Goal: Information Seeking & Learning: Check status

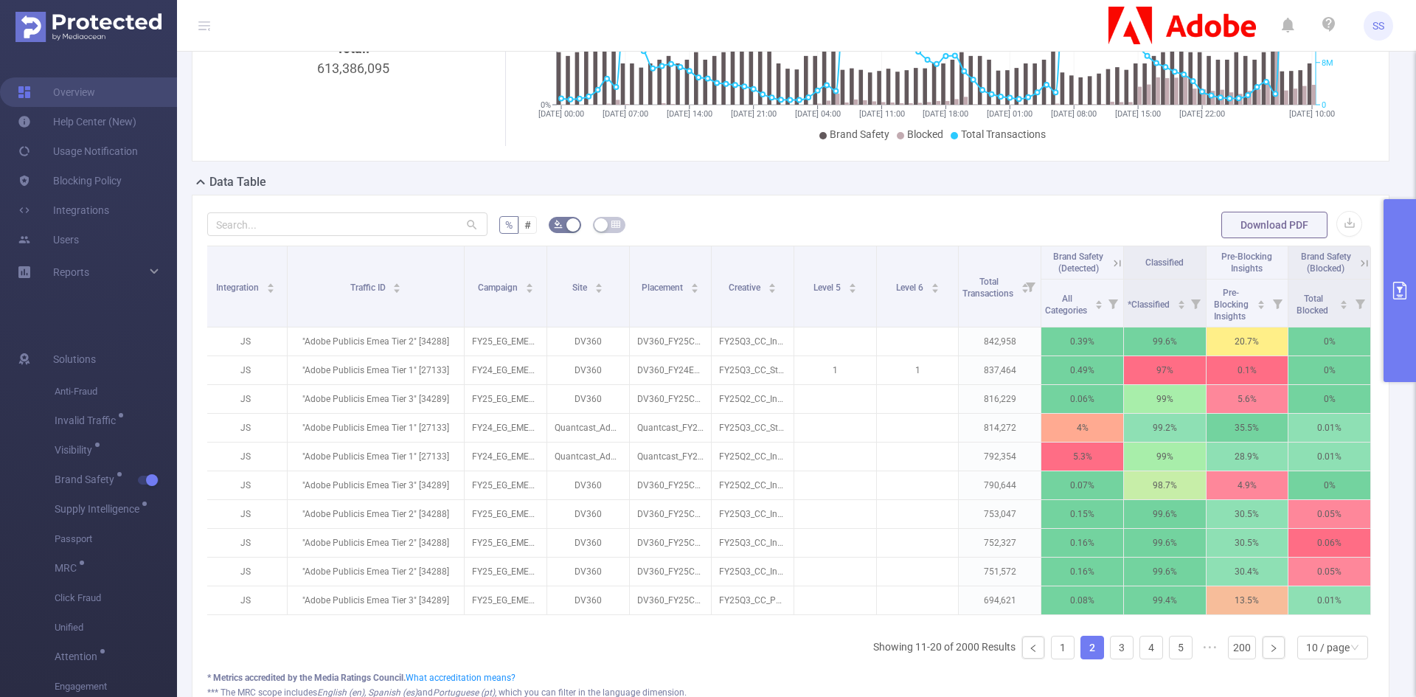
scroll to position [206, 0]
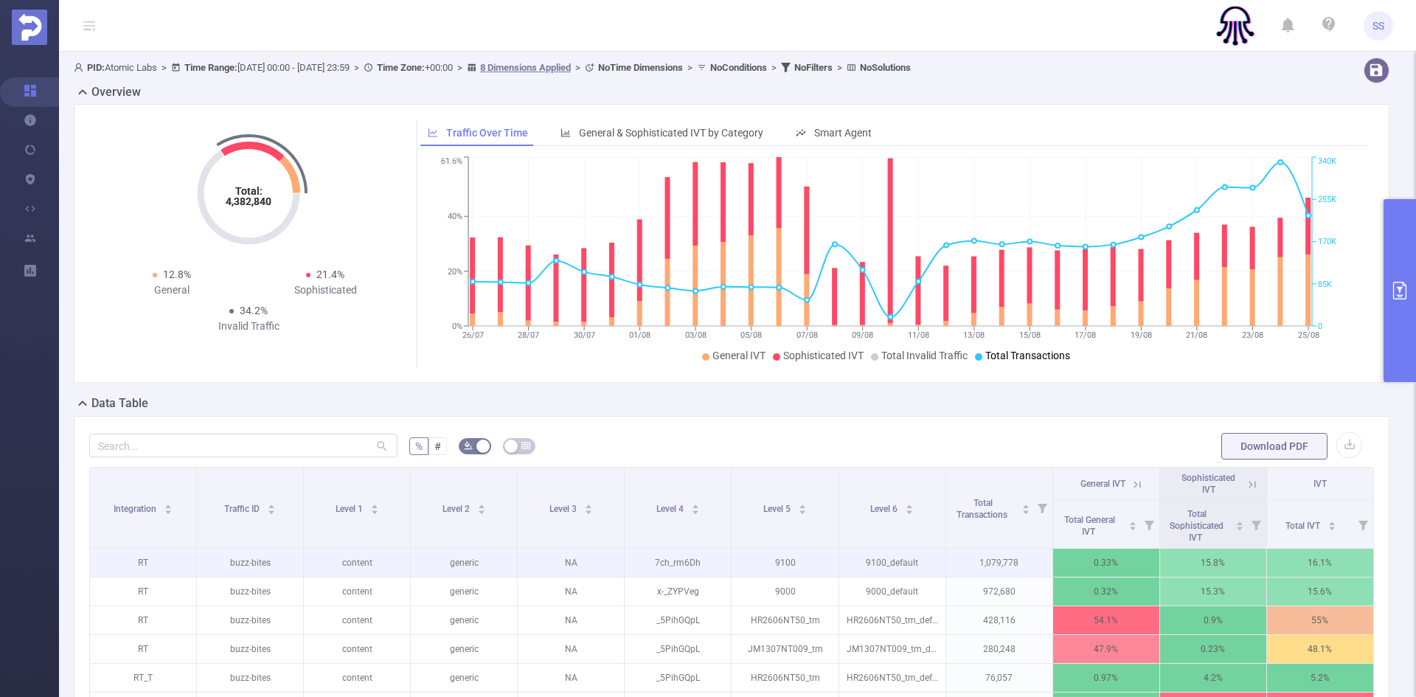
scroll to position [221, 0]
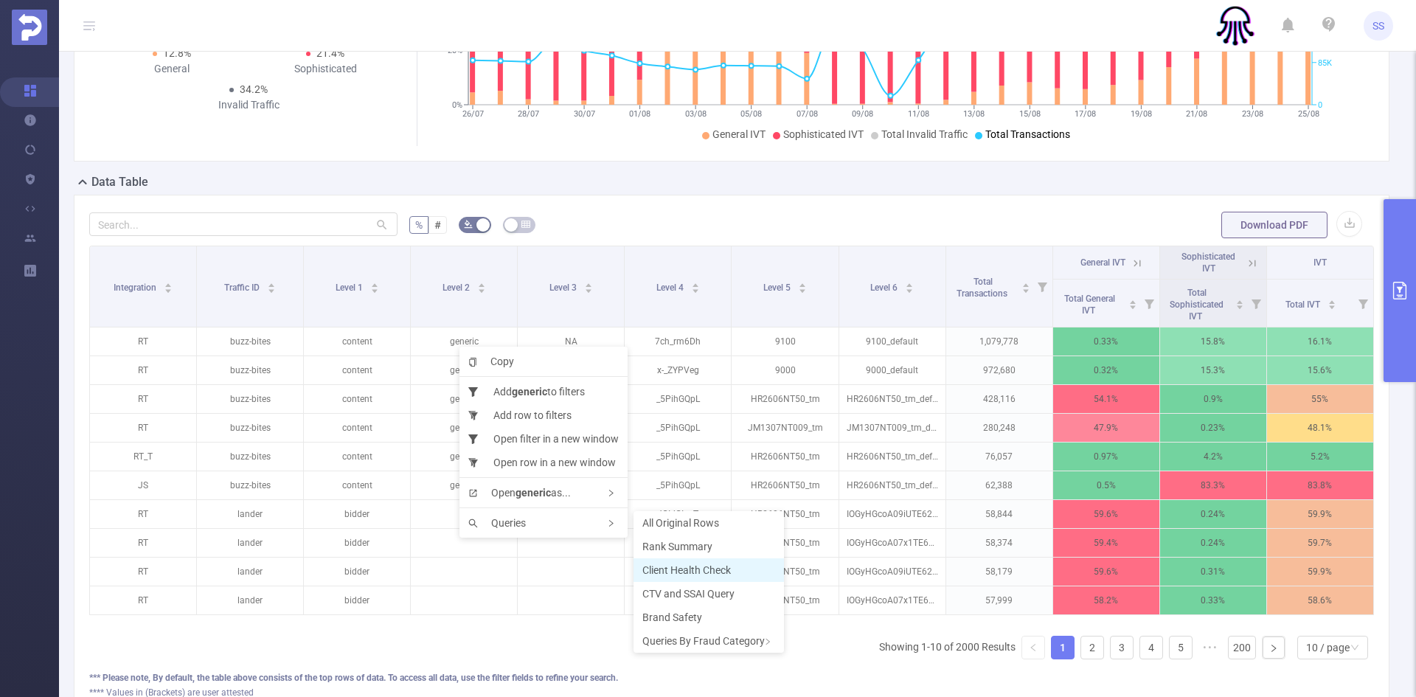
click at [711, 573] on span "Client Health Check" at bounding box center [686, 570] width 88 height 12
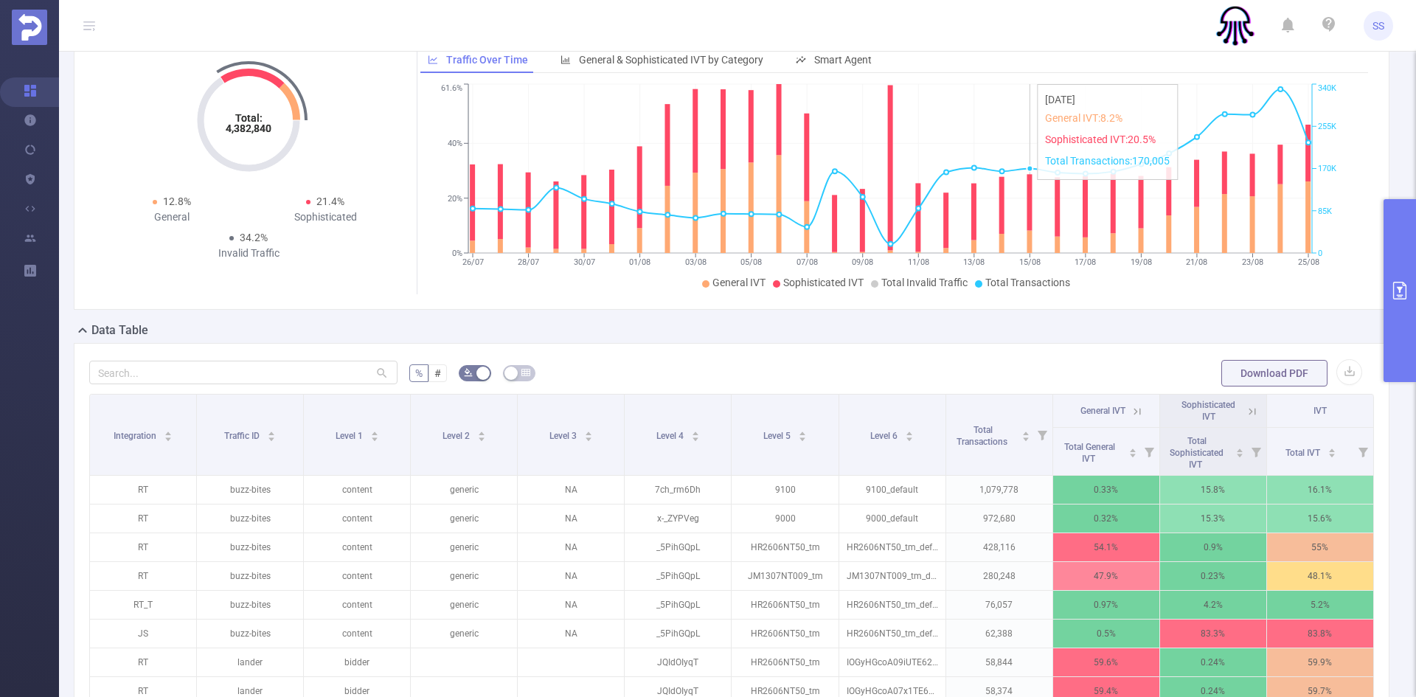
scroll to position [0, 0]
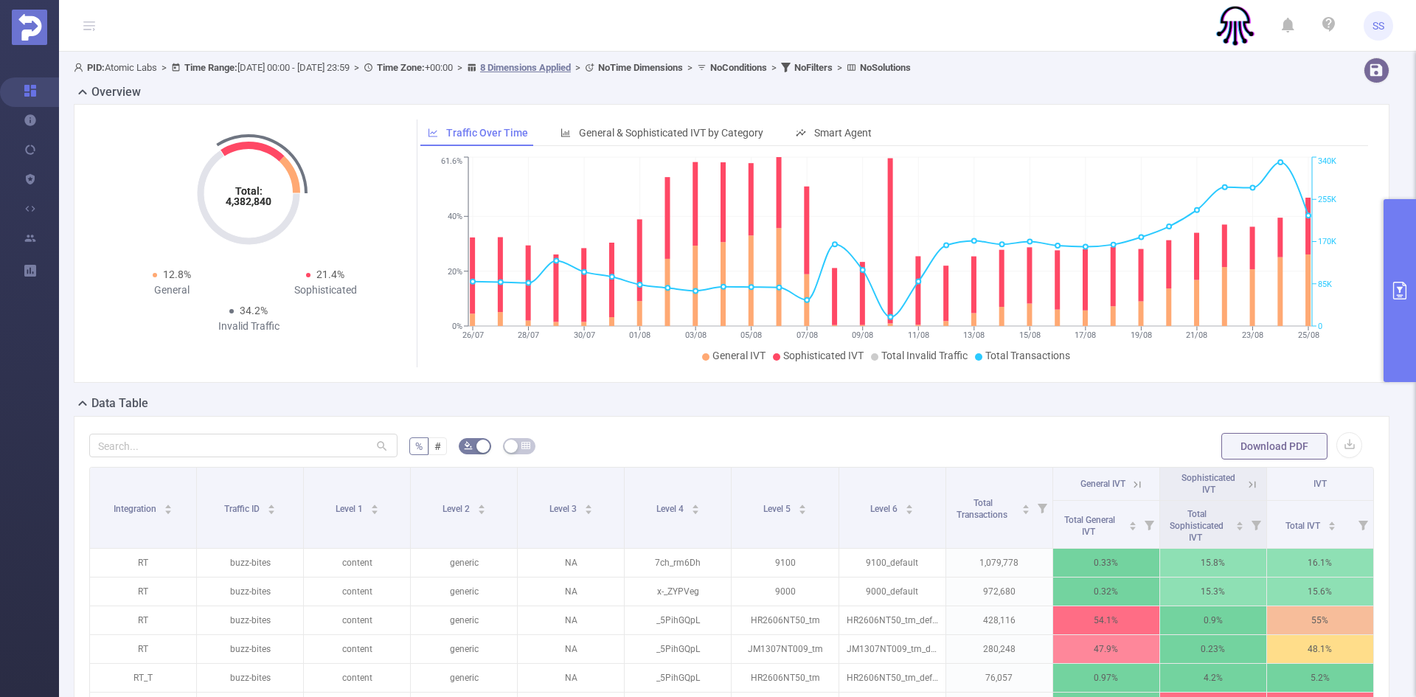
click at [1397, 305] on button "primary" at bounding box center [1399, 290] width 32 height 183
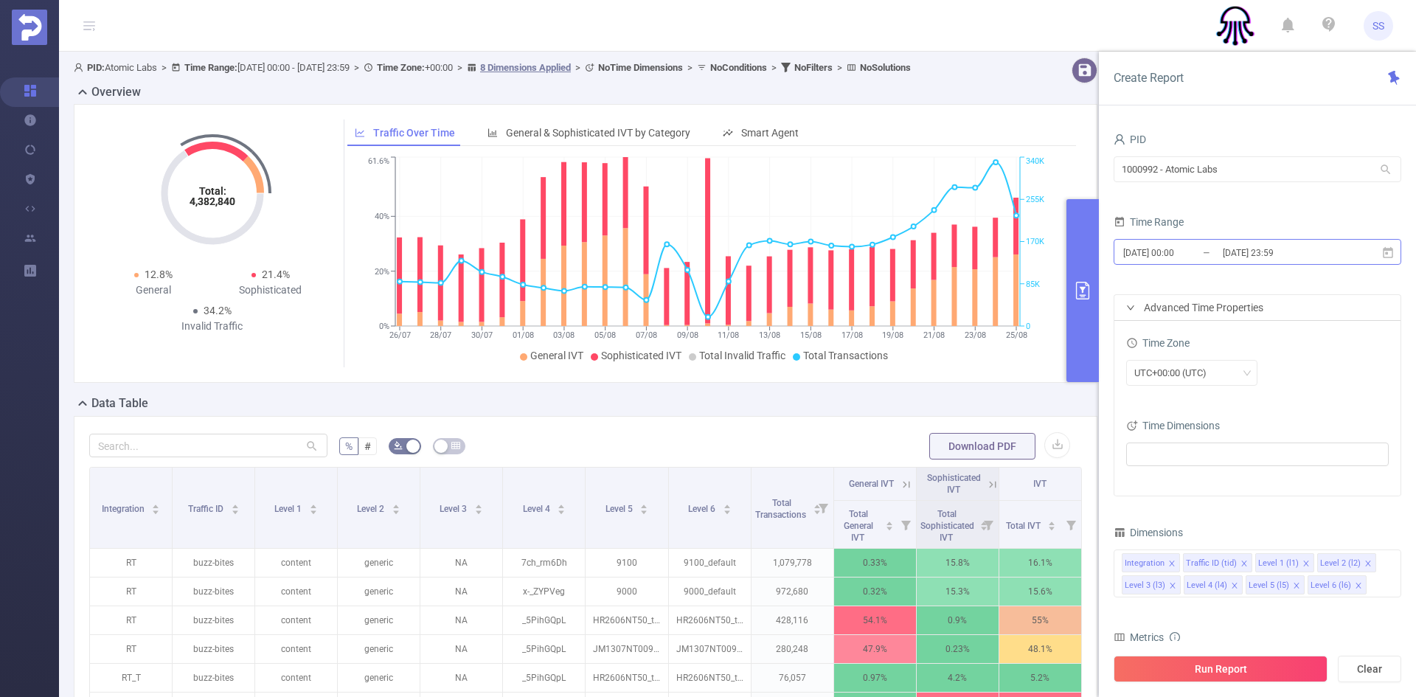
click at [1237, 258] on input "[DATE] 23:59" at bounding box center [1280, 253] width 119 height 20
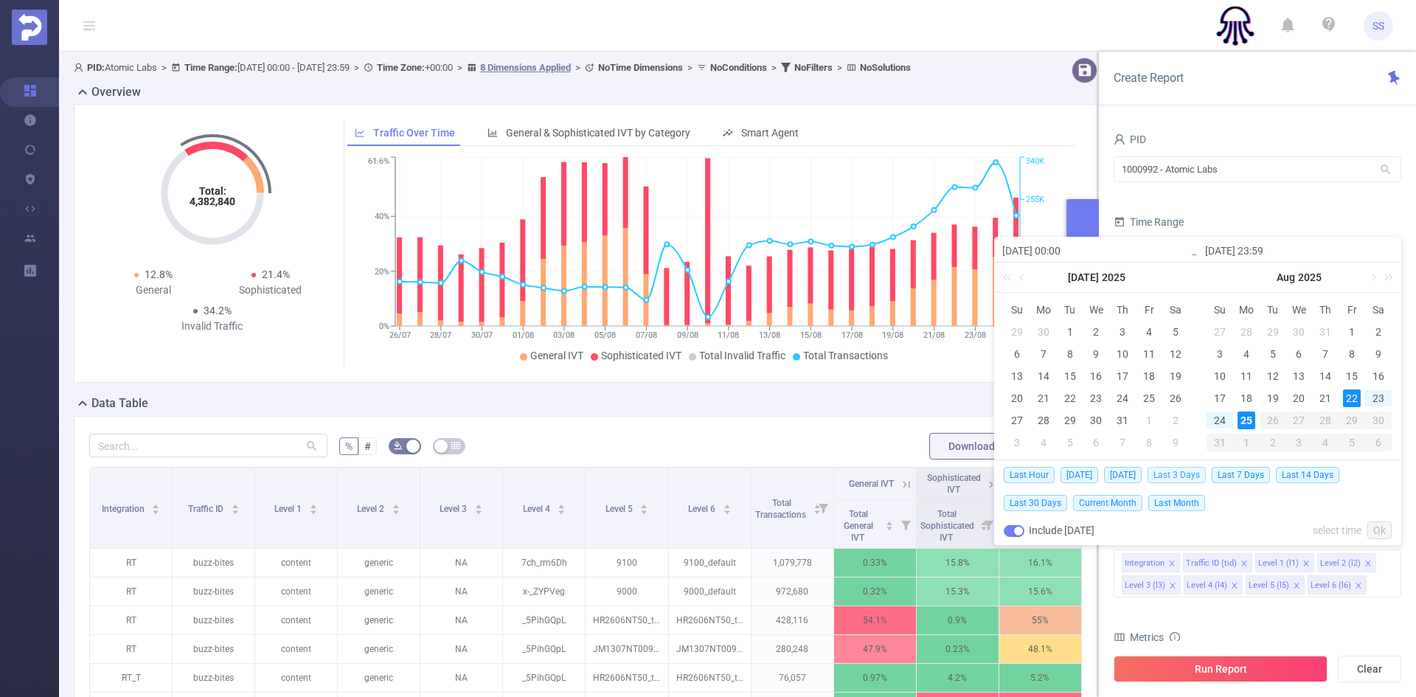
click at [1184, 474] on span "Last 3 Days" at bounding box center [1176, 475] width 58 height 16
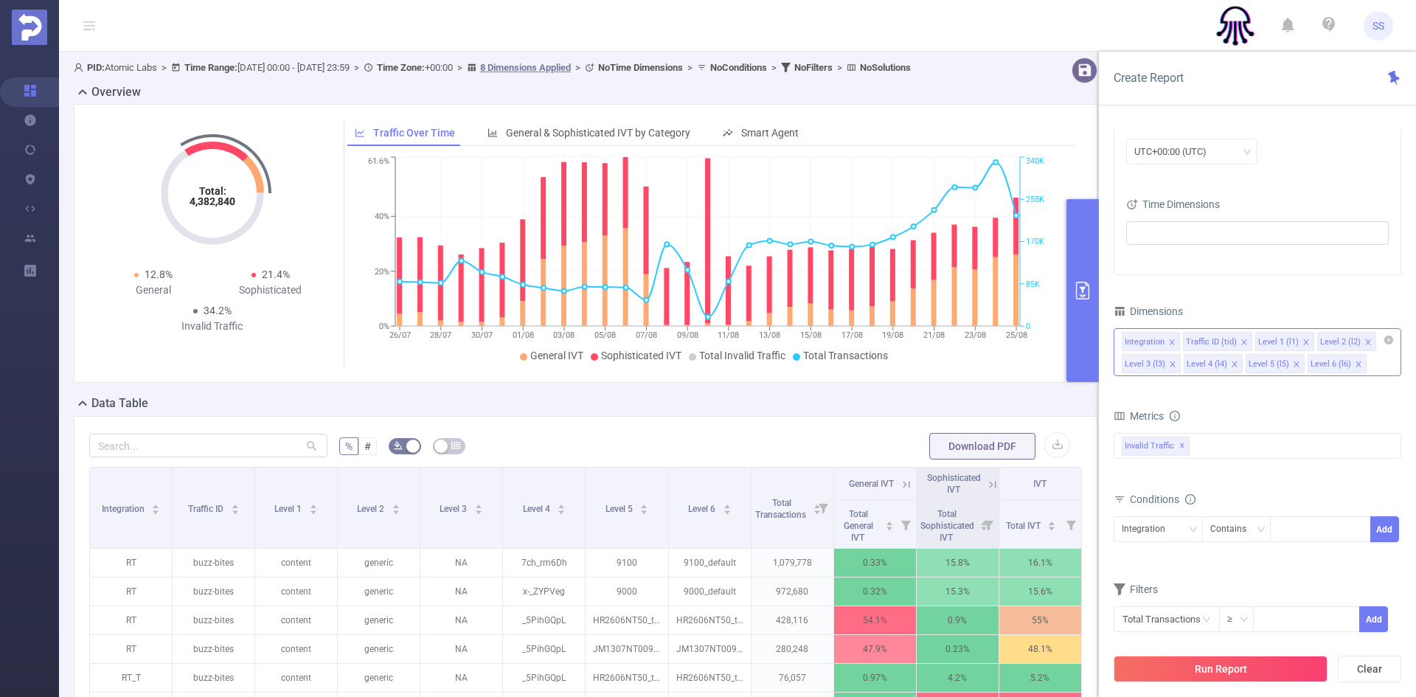
click at [1231, 364] on icon "icon: close" at bounding box center [1234, 364] width 7 height 7
click at [1231, 365] on icon "icon: close" at bounding box center [1233, 363] width 5 height 5
click at [1240, 341] on icon "icon: close" at bounding box center [1243, 341] width 7 height 7
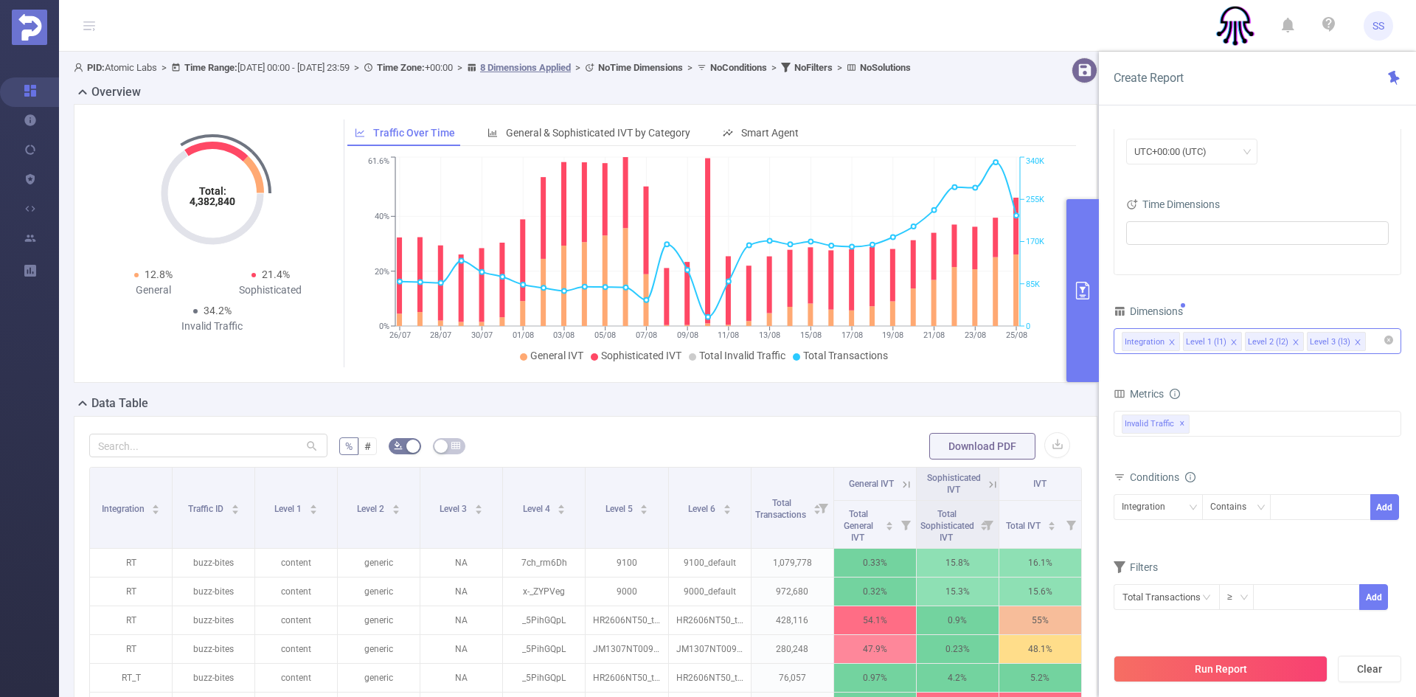
click at [1233, 341] on icon "icon: close" at bounding box center [1233, 341] width 7 height 7
click at [1232, 341] on icon "icon: close" at bounding box center [1233, 341] width 5 height 5
click at [1233, 343] on icon "icon: close" at bounding box center [1233, 341] width 7 height 7
click at [1245, 663] on button "Run Report" at bounding box center [1220, 668] width 214 height 27
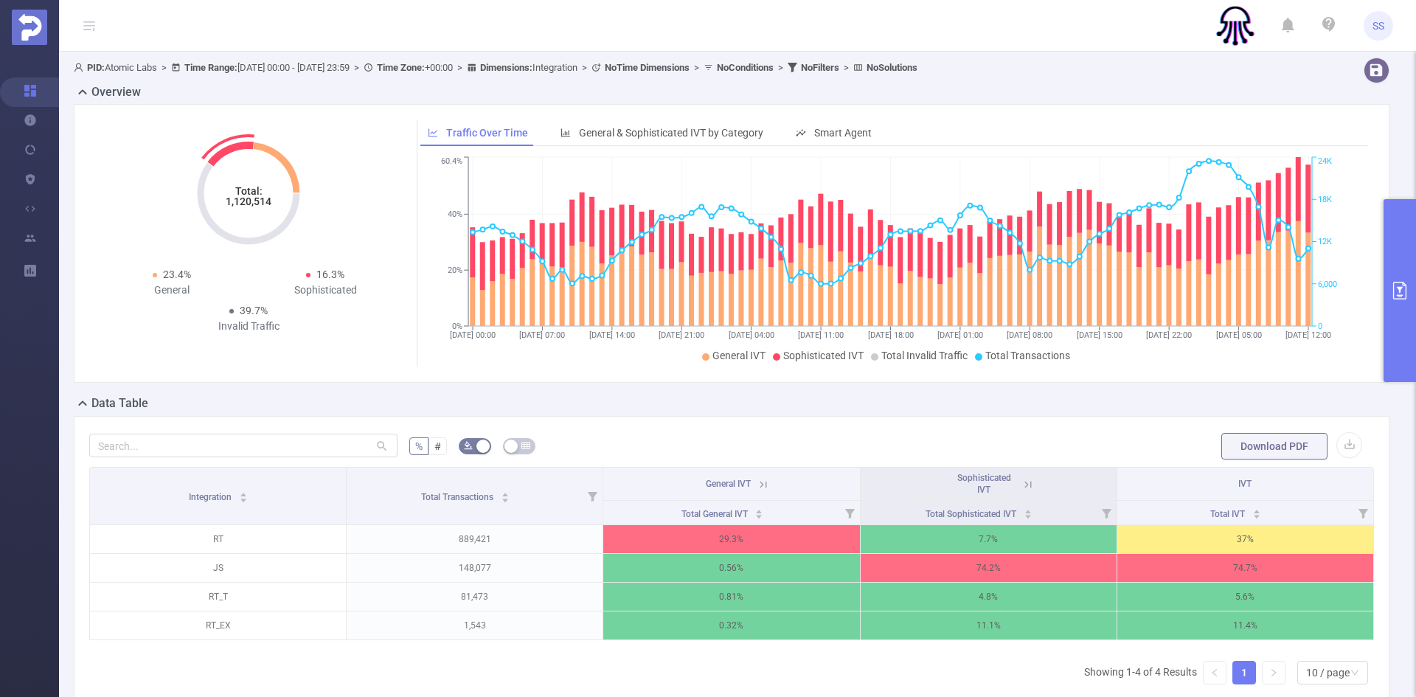
click at [256, 200] on tspan "1,120,514" at bounding box center [249, 201] width 46 height 12
copy tspan "1,120,514"
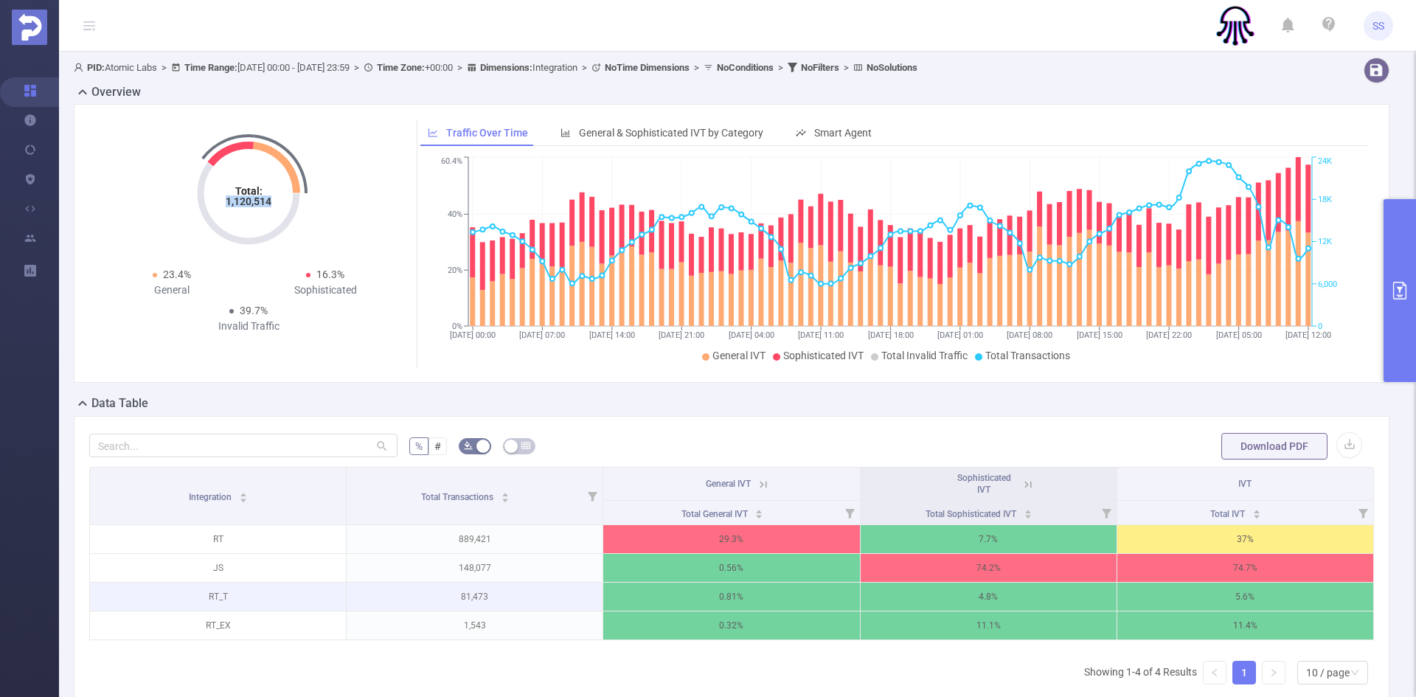
click at [473, 599] on p "81,473" at bounding box center [475, 596] width 256 height 28
copy p "81,473"
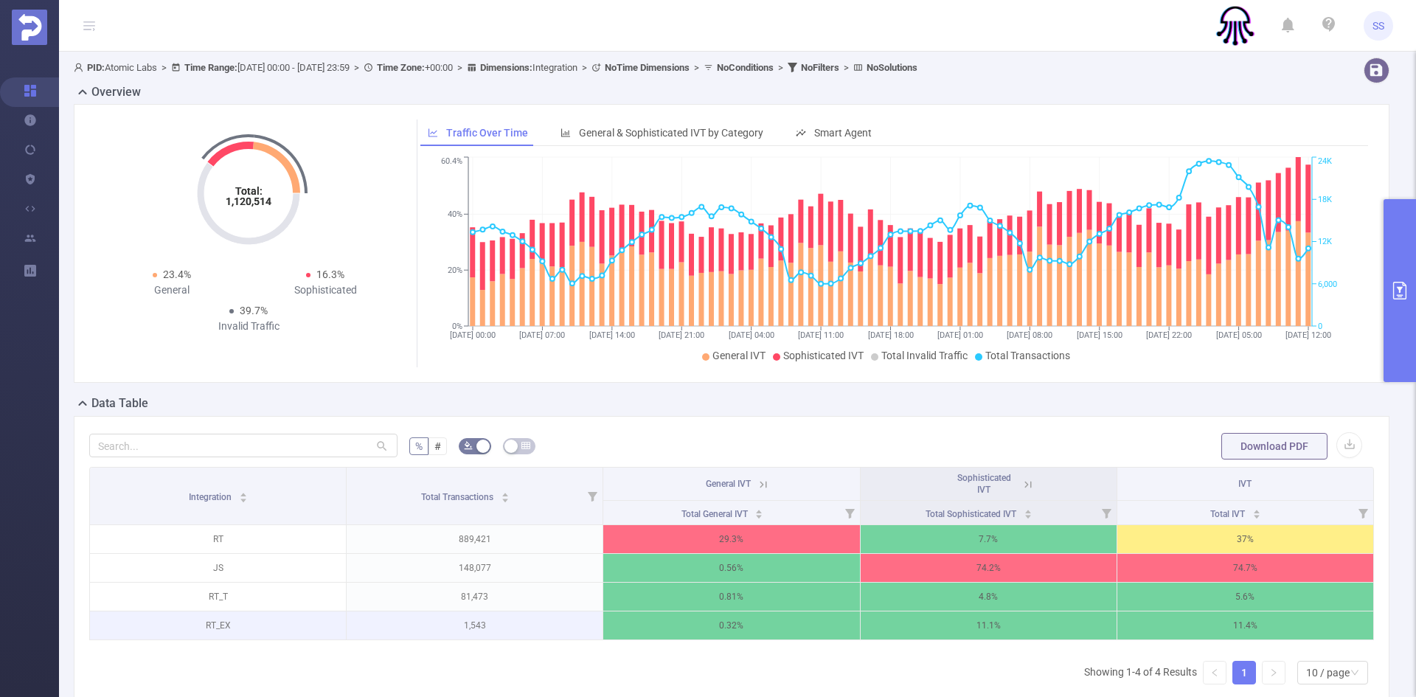
click at [469, 621] on p "1,543" at bounding box center [475, 625] width 256 height 28
copy p "1,543"
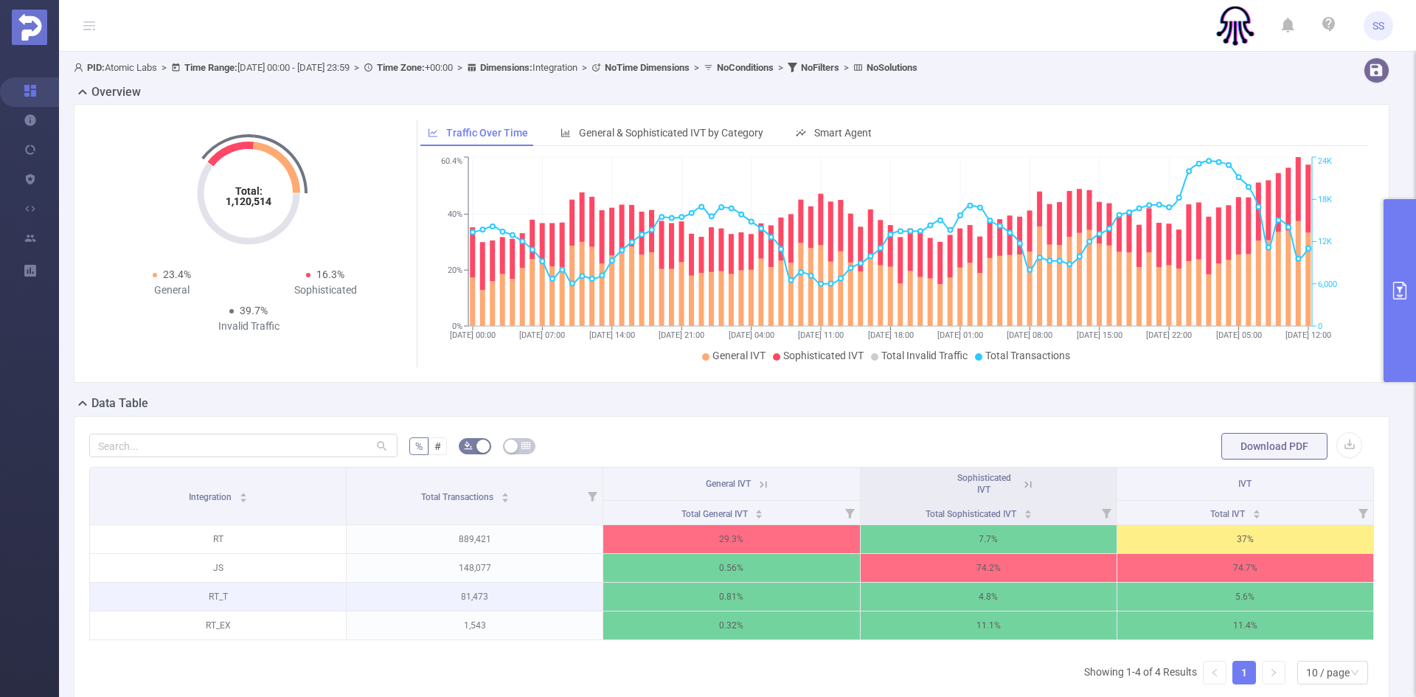
click at [487, 599] on p "81,473" at bounding box center [475, 596] width 256 height 28
click at [759, 485] on icon at bounding box center [762, 484] width 13 height 13
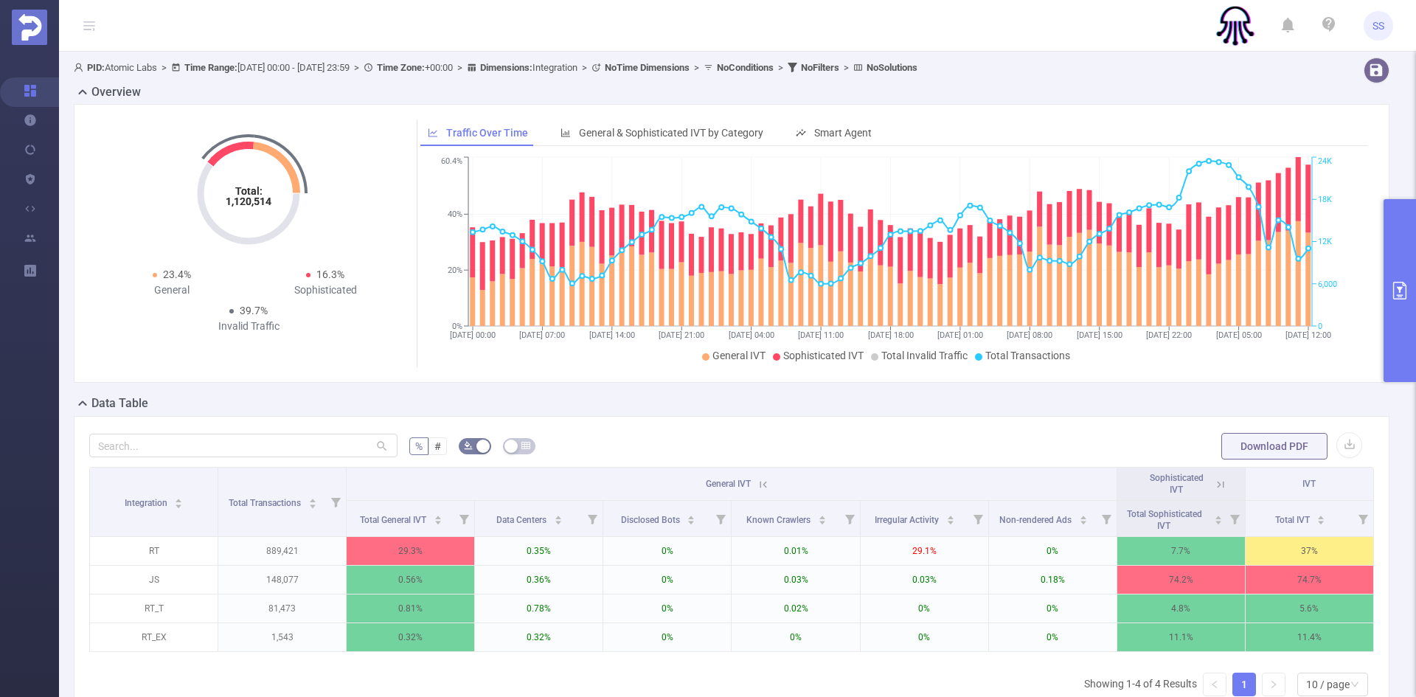
click at [756, 480] on icon at bounding box center [762, 484] width 13 height 13
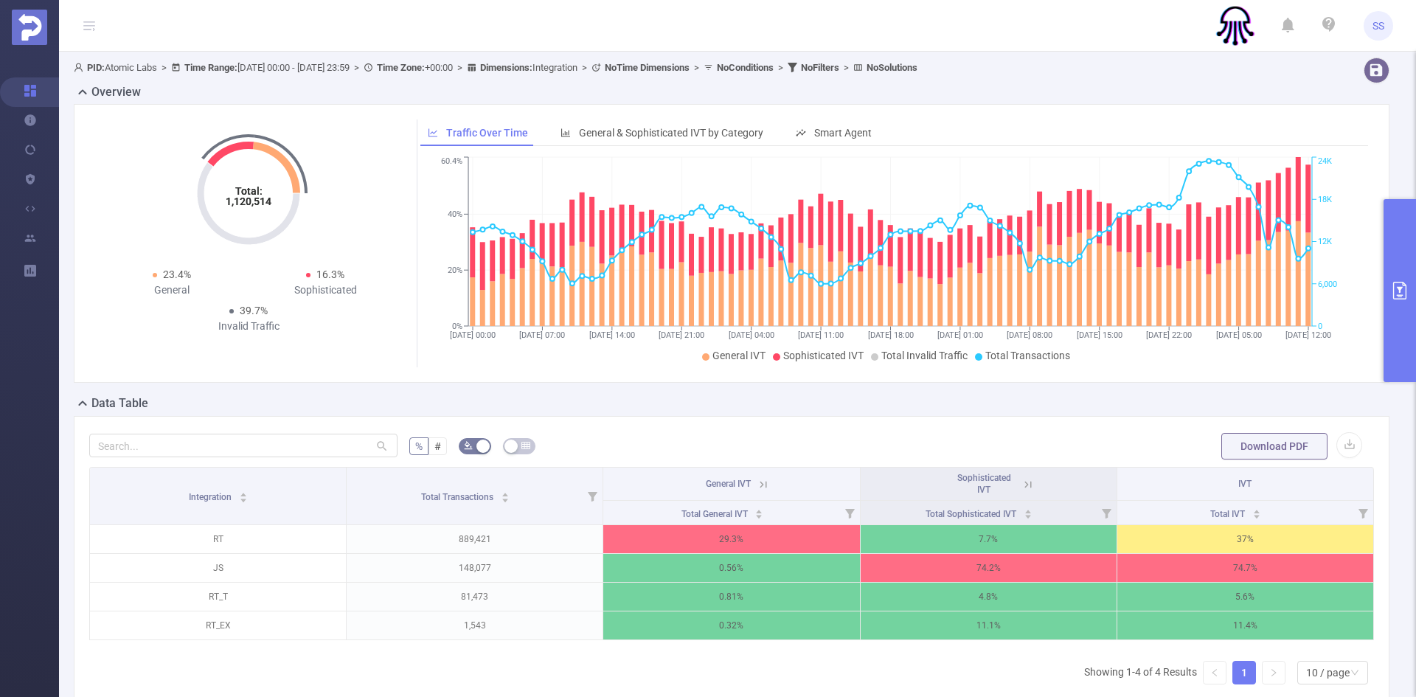
click at [1409, 293] on button "primary" at bounding box center [1399, 290] width 32 height 183
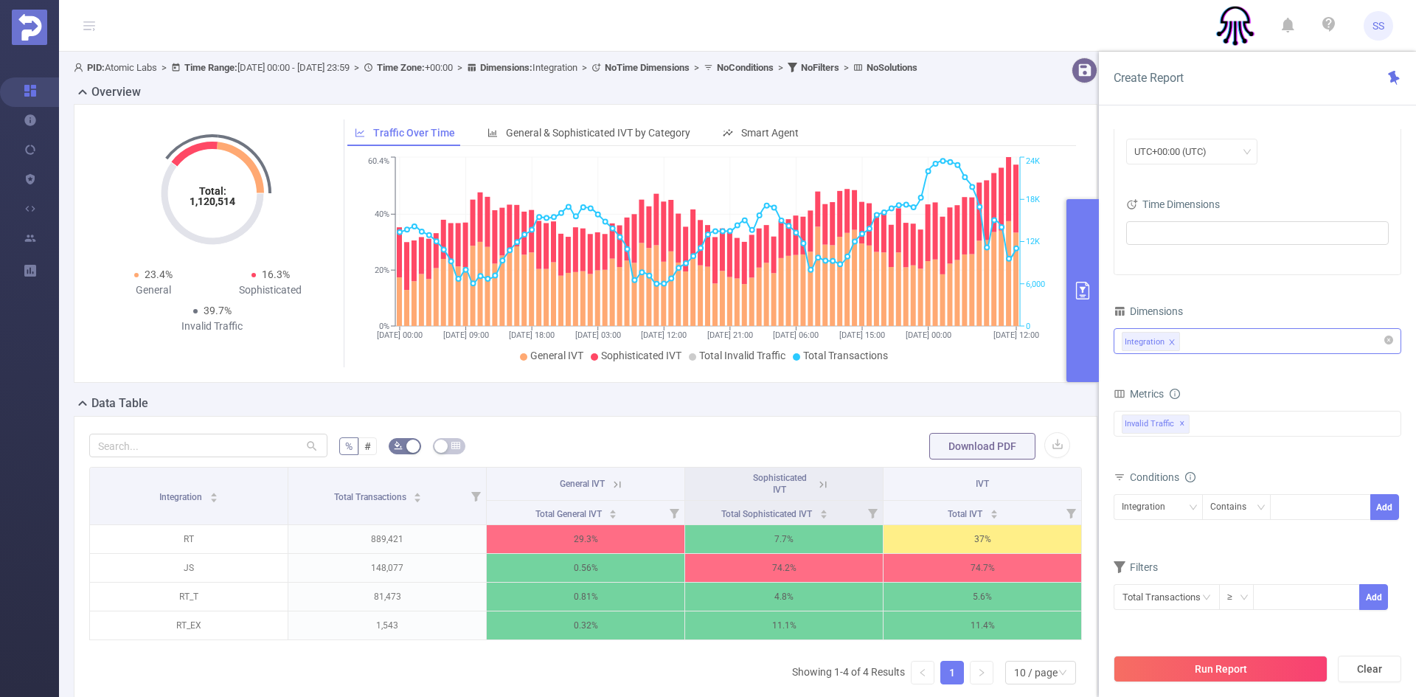
click at [1209, 341] on div "Integration" at bounding box center [1256, 341] width 271 height 24
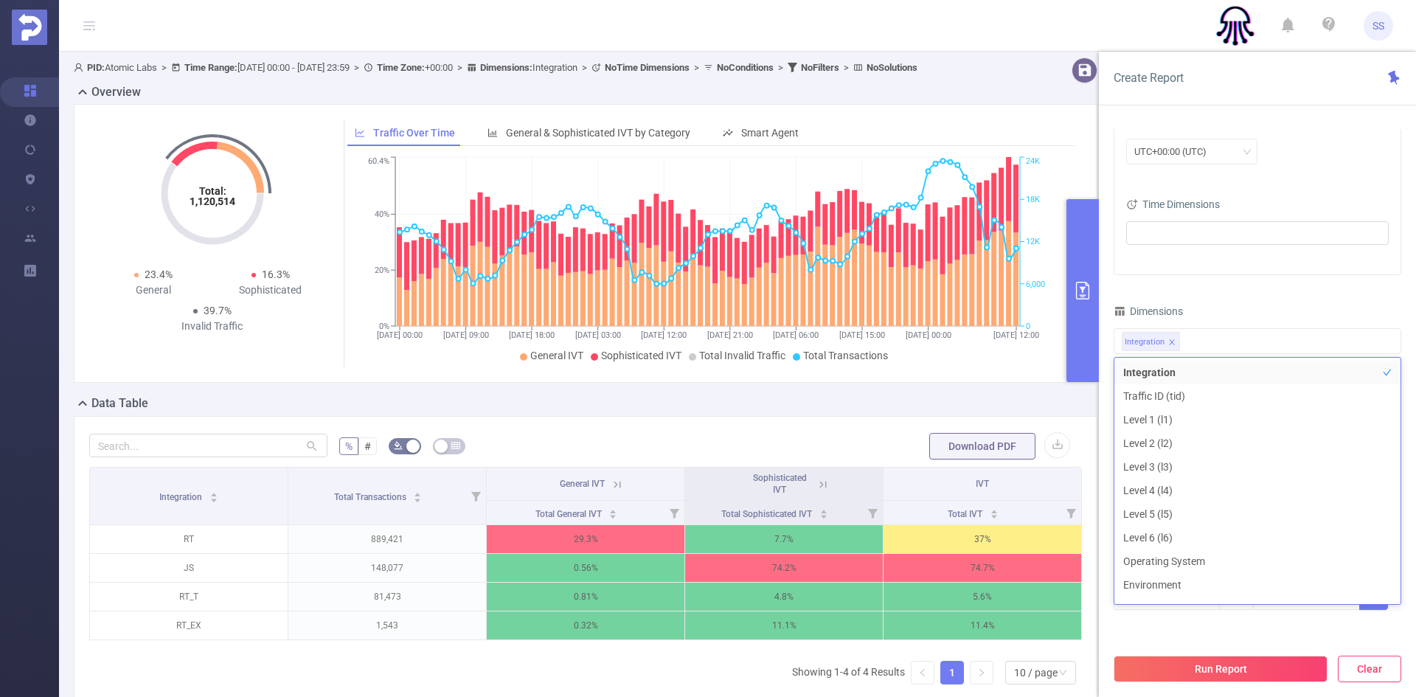
click at [1382, 677] on button "Clear" at bounding box center [1368, 668] width 63 height 27
type input "[DATE] 11:00"
type input "[DATE] 11:59"
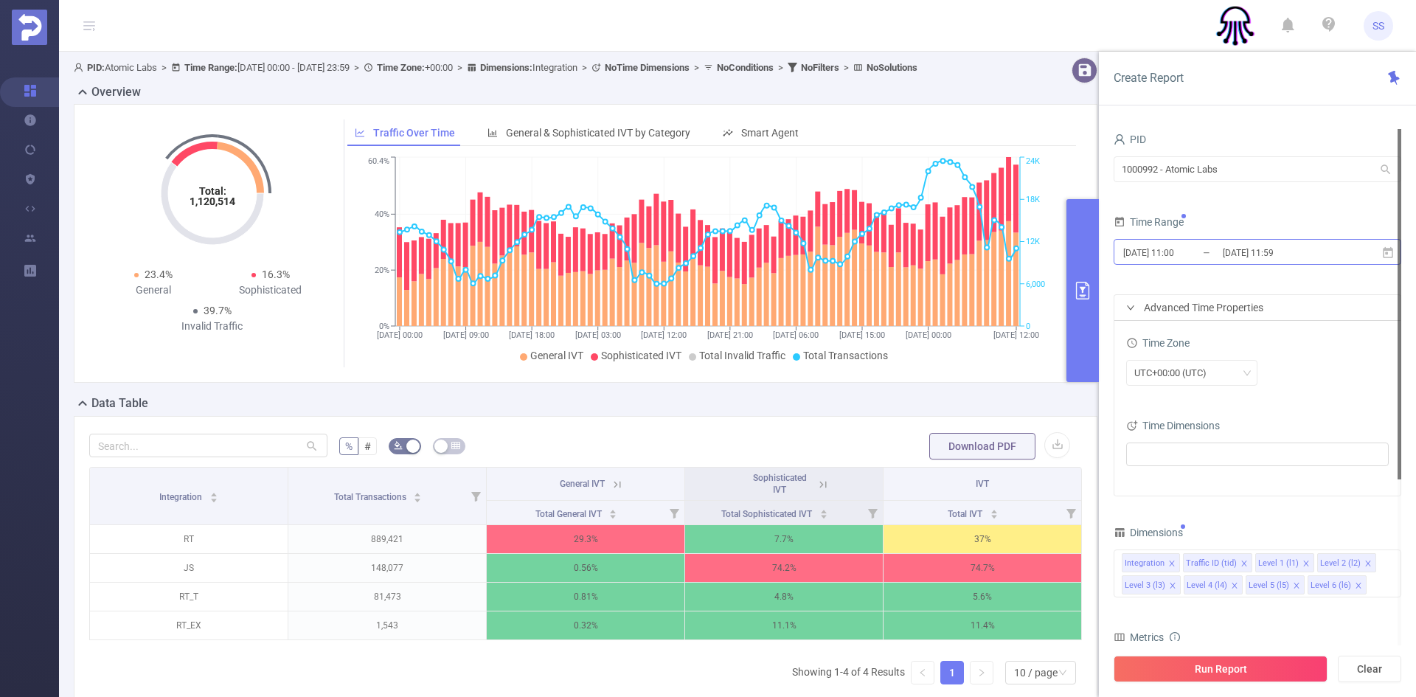
click at [1288, 257] on input "[DATE] 11:59" at bounding box center [1280, 253] width 119 height 20
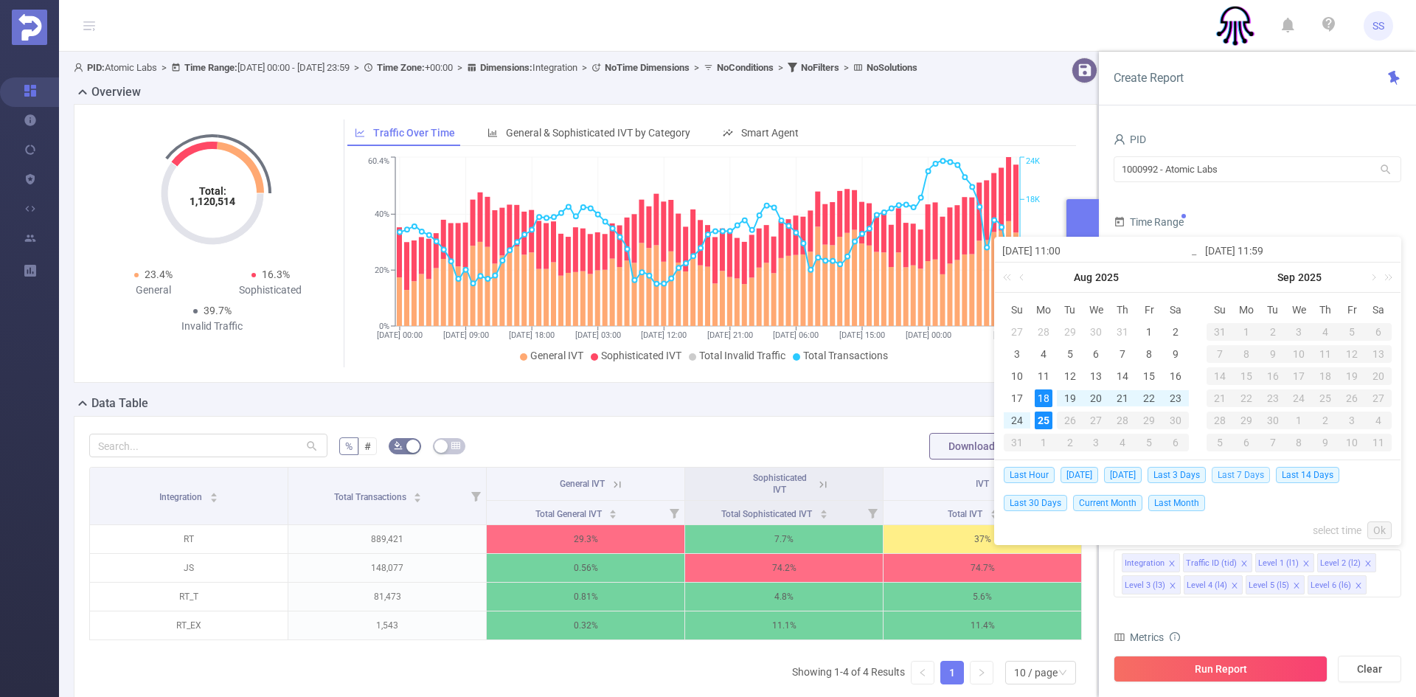
click at [1252, 478] on span "Last 7 Days" at bounding box center [1240, 475] width 58 height 16
type input "[DATE] 00:00"
type input "[DATE] 23:59"
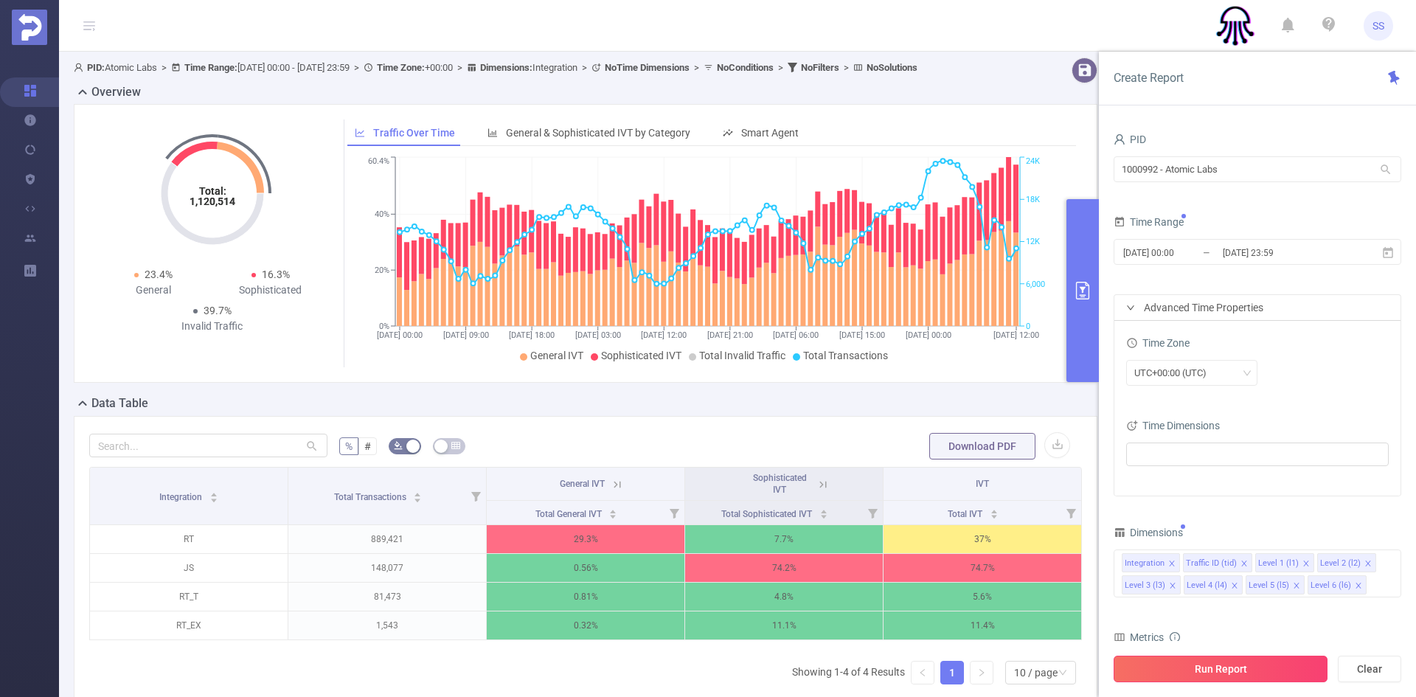
click at [1232, 671] on button "Run Report" at bounding box center [1220, 668] width 214 height 27
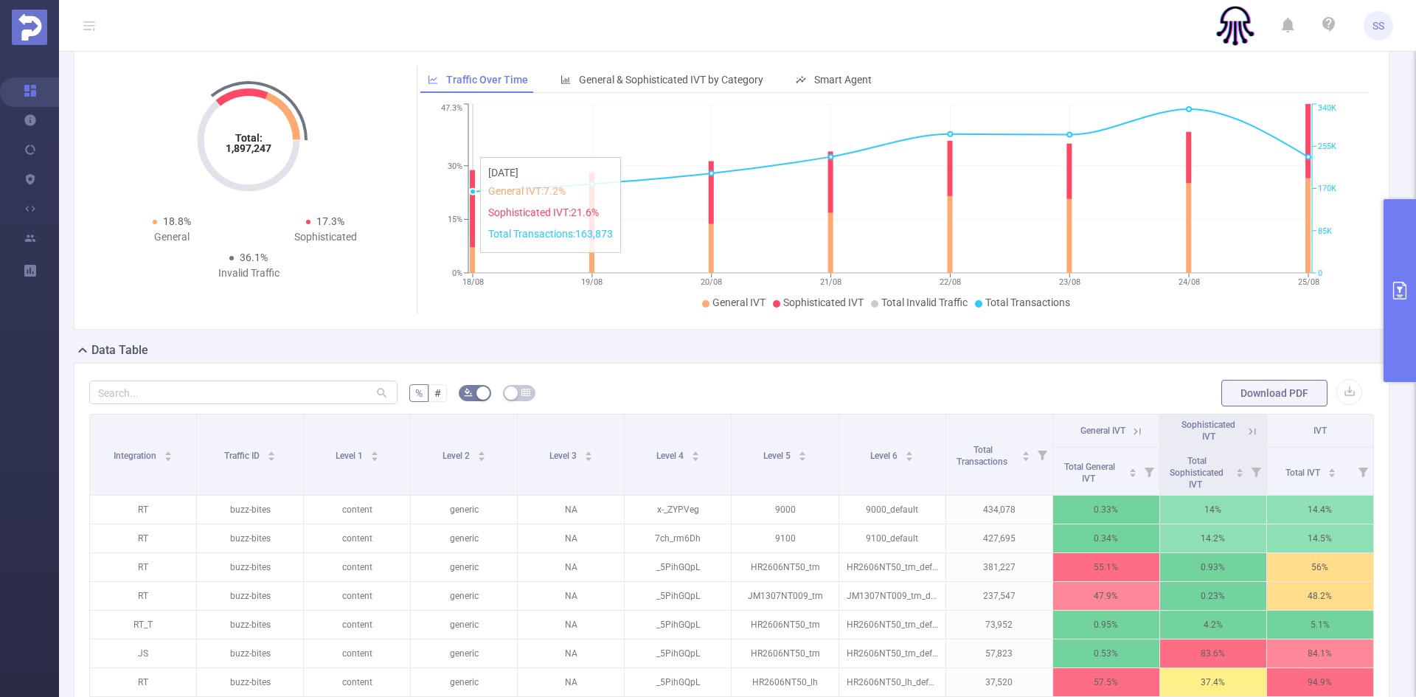
scroll to position [49, 0]
